Goal: Find specific page/section: Find specific page/section

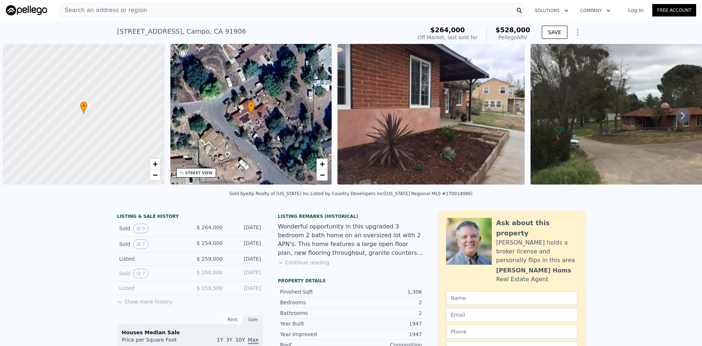
scroll to position [0, 3]
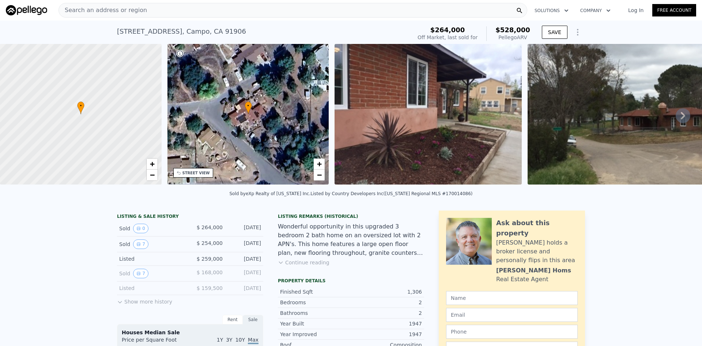
click at [145, 13] on div "Search an address or region" at bounding box center [293, 10] width 469 height 15
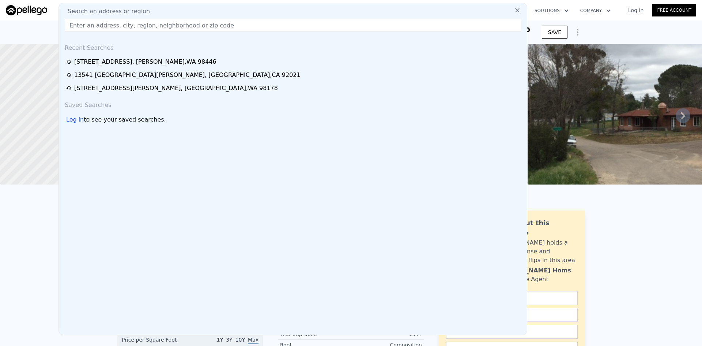
type input "[STREET_ADDRESS]"
type input "$ 534,000"
type input "$ 233,398"
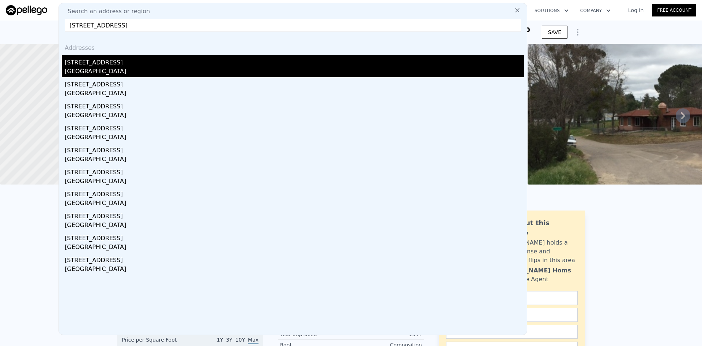
type input "[STREET_ADDRESS]"
click at [109, 71] on div "[GEOGRAPHIC_DATA]" at bounding box center [294, 72] width 459 height 10
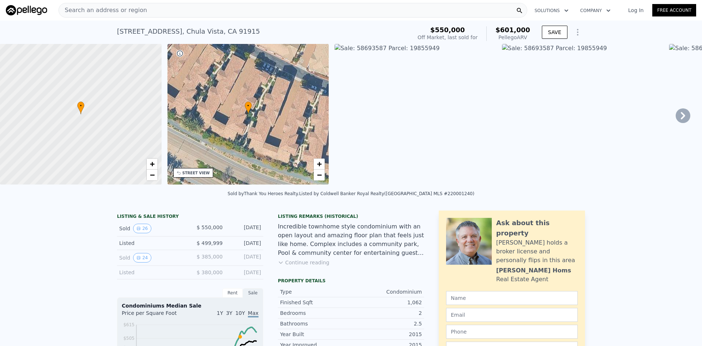
drag, startPoint x: 529, startPoint y: 37, endPoint x: 501, endPoint y: 29, distance: 29.0
click at [501, 29] on div "$601,000 Pellego ARV" at bounding box center [508, 33] width 44 height 15
copy div "$601,000 Pellego ARV"
